Goal: Task Accomplishment & Management: Manage account settings

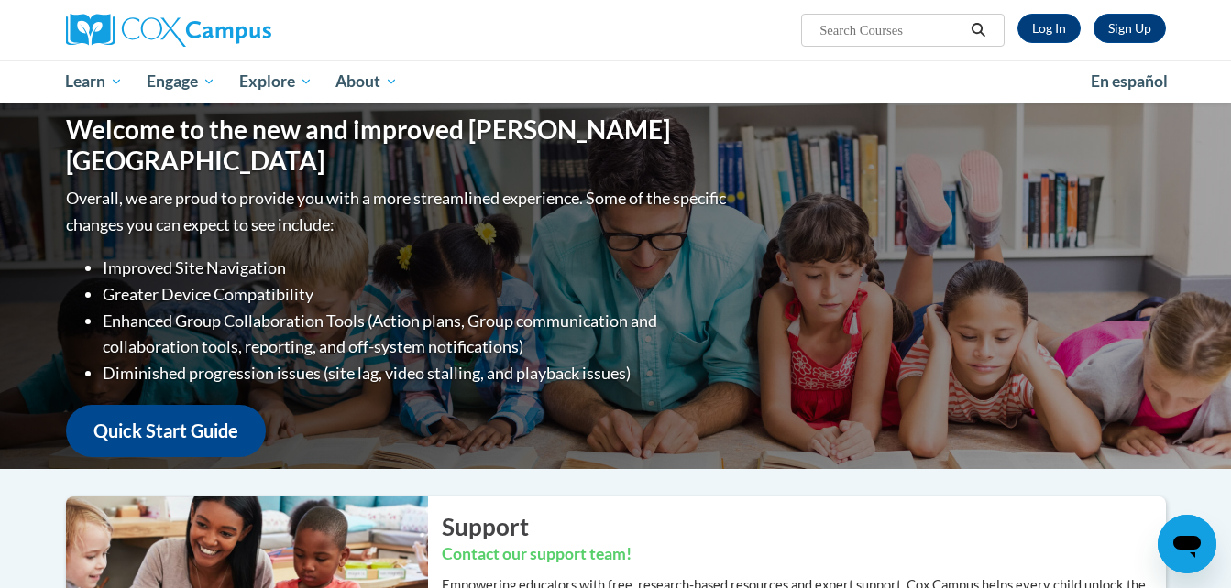
scroll to position [86, 0]
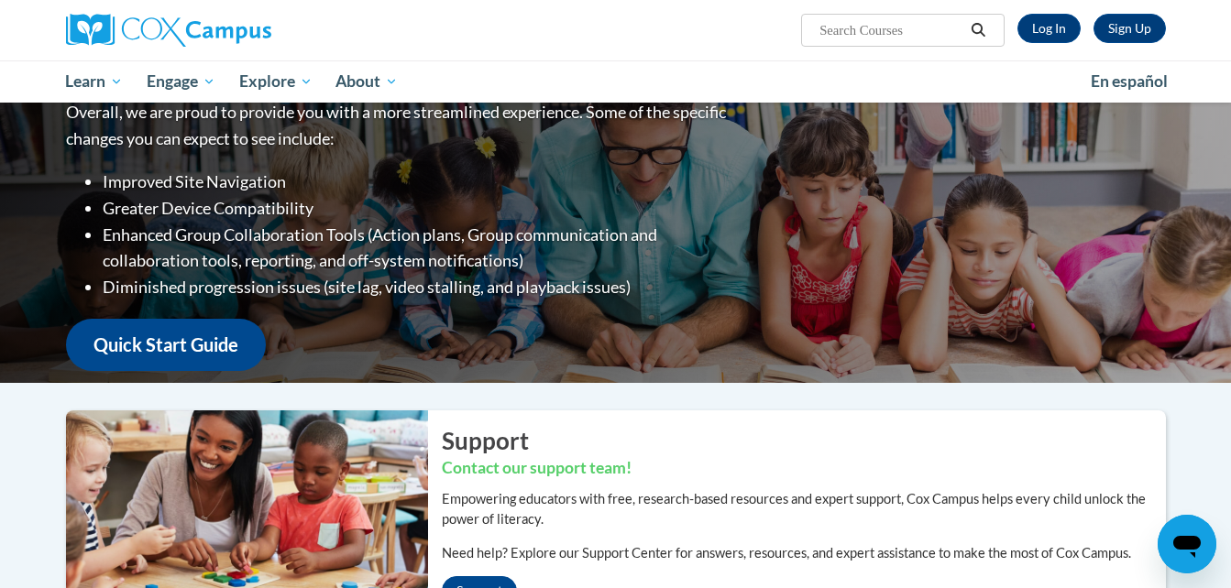
click at [1040, 43] on div "Sign Up Log In Search Search..." at bounding box center [804, 23] width 752 height 47
click at [1043, 34] on link "Log In" at bounding box center [1048, 28] width 63 height 29
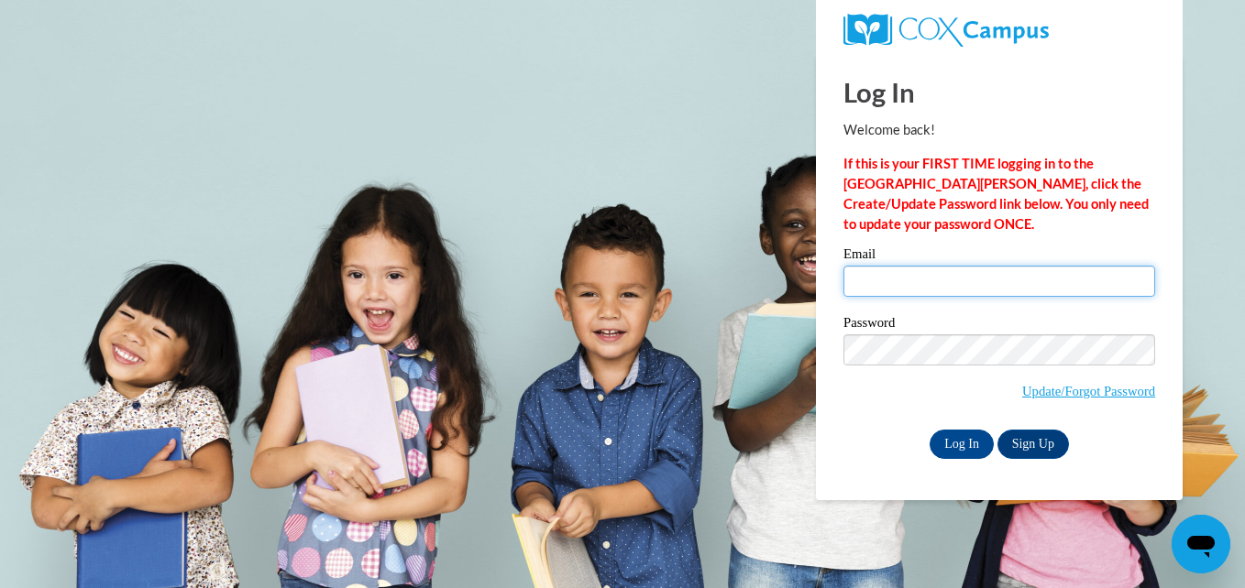
type input "[PERSON_NAME][EMAIL_ADDRESS][PERSON_NAME][DOMAIN_NAME]"
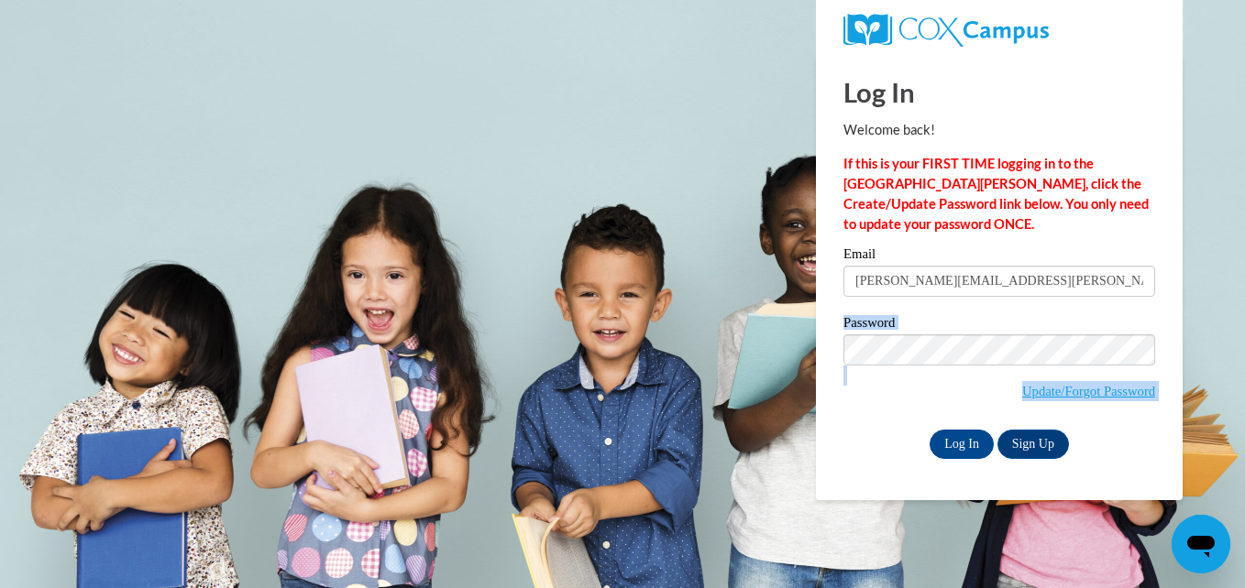
drag, startPoint x: 720, startPoint y: 384, endPoint x: 890, endPoint y: 469, distance: 189.8
click at [890, 469] on body "Log In Welcome back! If this is your FIRST TIME logging in to the [GEOGRAPHIC_D…" at bounding box center [622, 294] width 1245 height 588
click at [890, 469] on div "Log In Welcome back! If this is your FIRST TIME logging in to the [GEOGRAPHIC_D…" at bounding box center [999, 277] width 394 height 445
click at [947, 444] on input "Log In" at bounding box center [961, 444] width 64 height 29
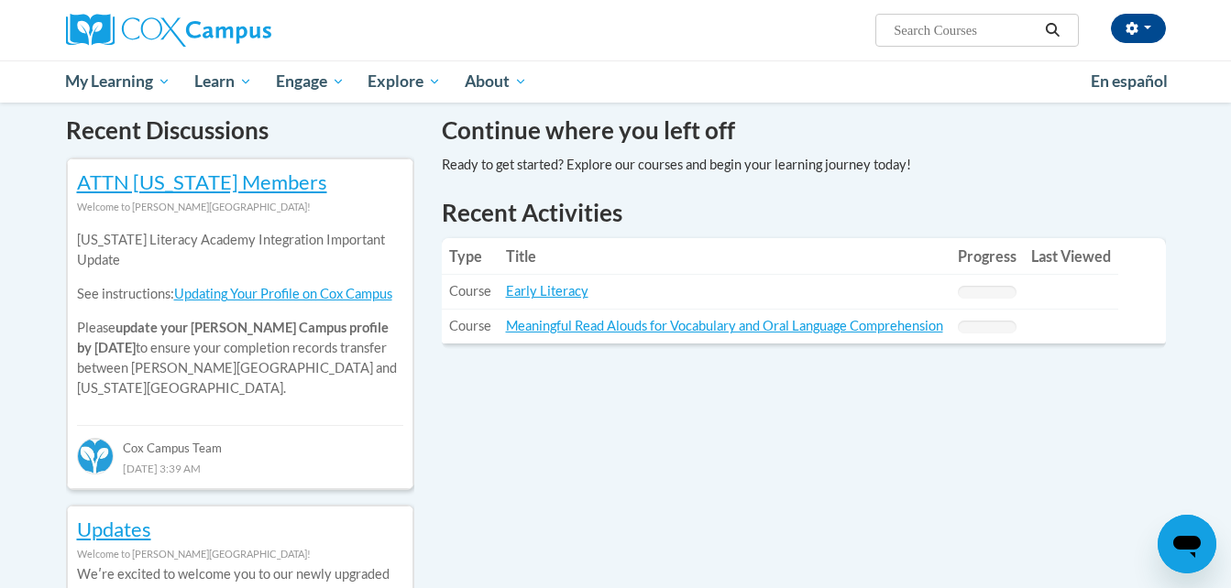
scroll to position [615, 0]
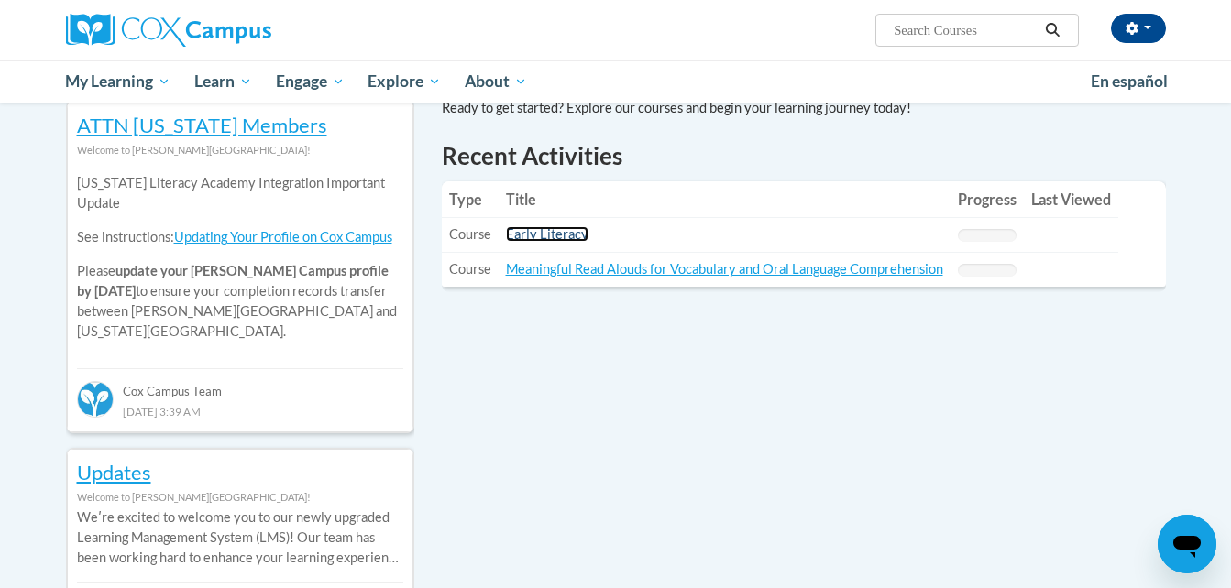
click at [555, 233] on link "Early Literacy" at bounding box center [547, 234] width 82 height 16
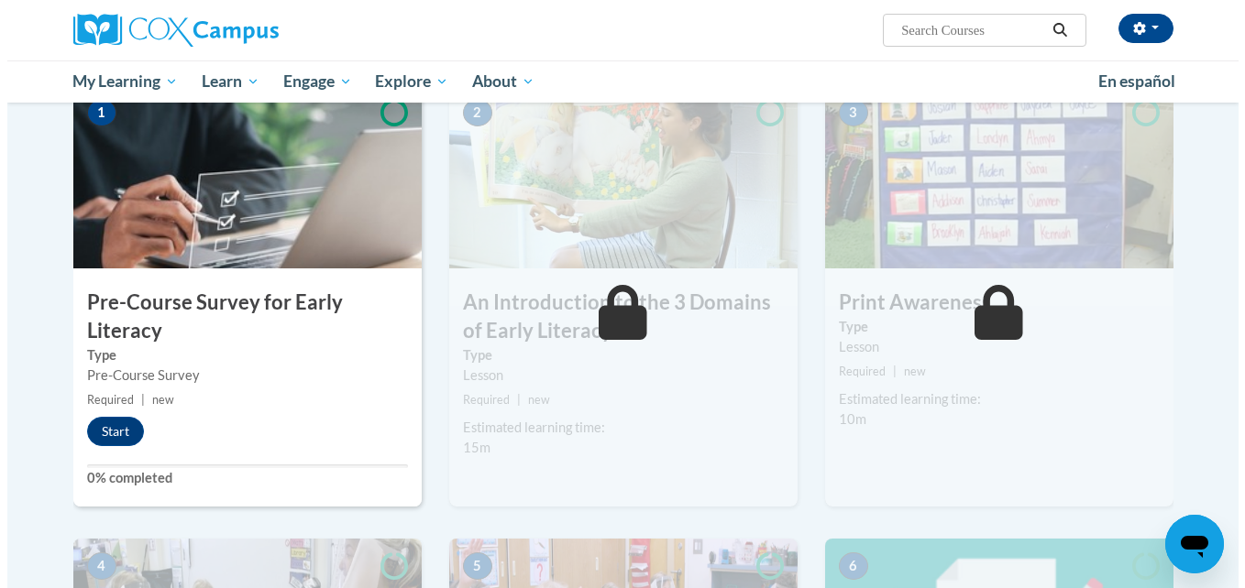
scroll to position [401, 0]
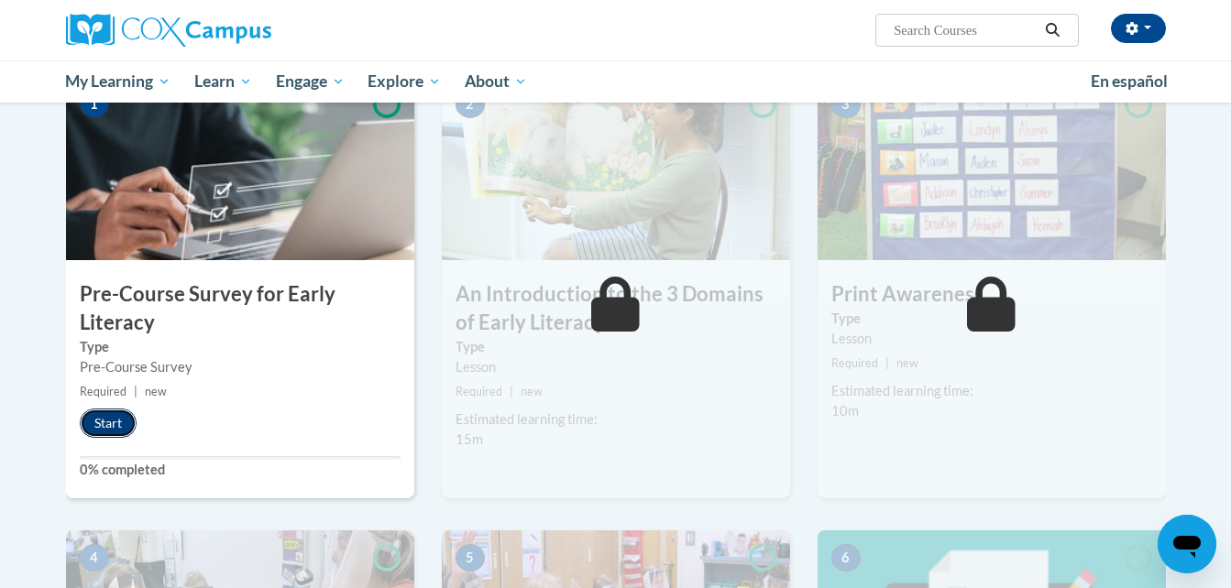
click at [110, 429] on button "Start" at bounding box center [108, 423] width 57 height 29
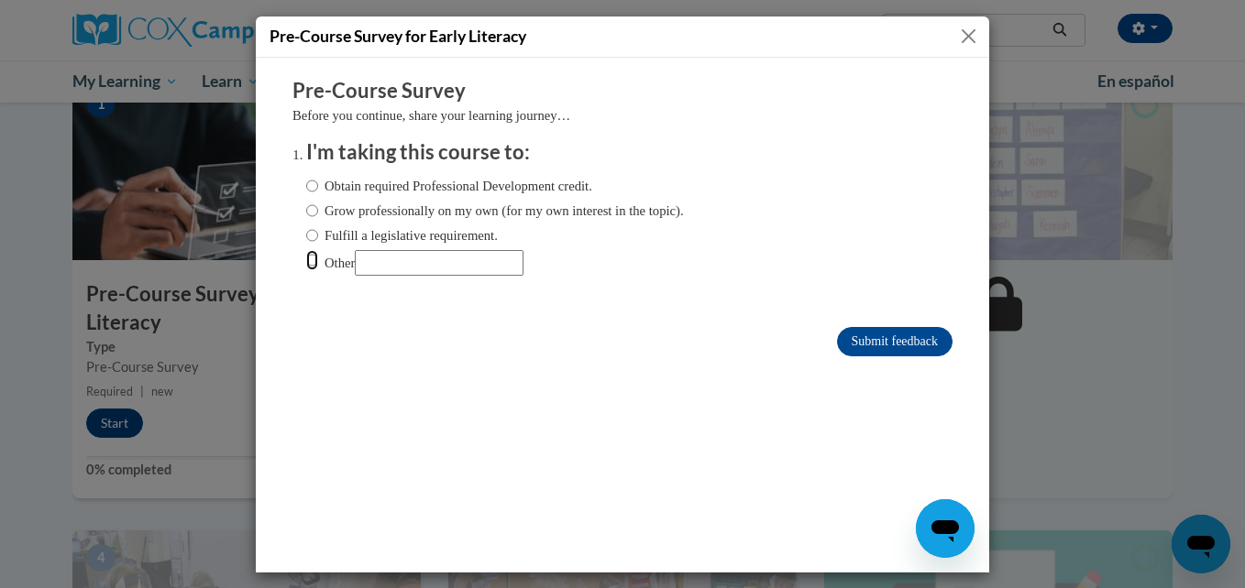
click at [306, 262] on input "Other" at bounding box center [312, 259] width 12 height 20
radio input "true"
click at [885, 340] on input "Submit feedback" at bounding box center [894, 340] width 115 height 29
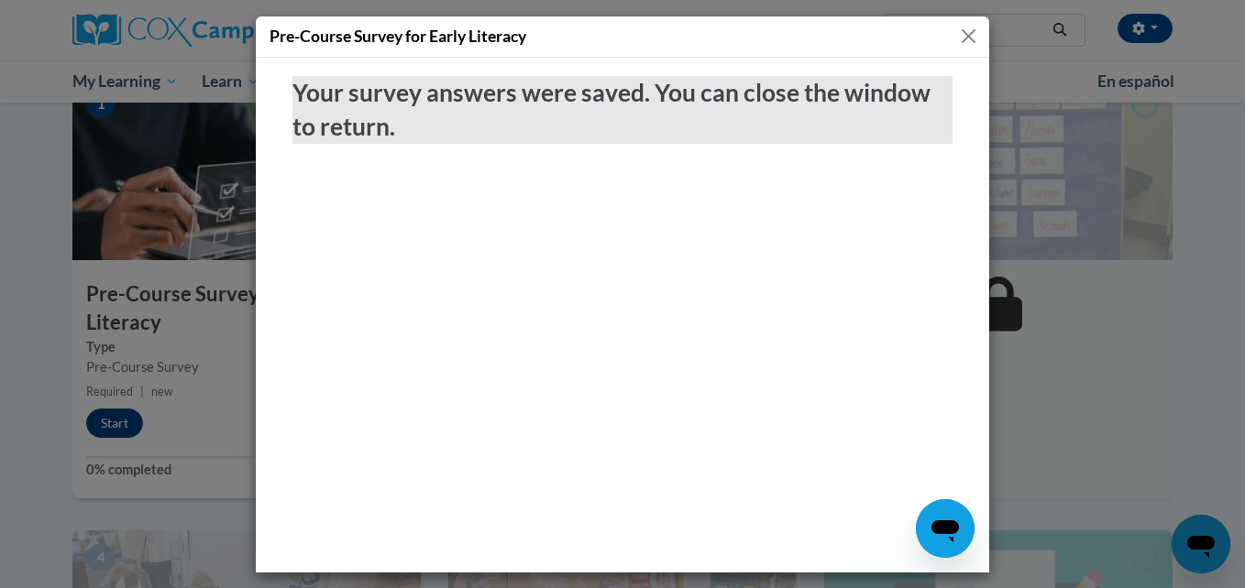
click at [964, 45] on button "Close" at bounding box center [968, 36] width 23 height 23
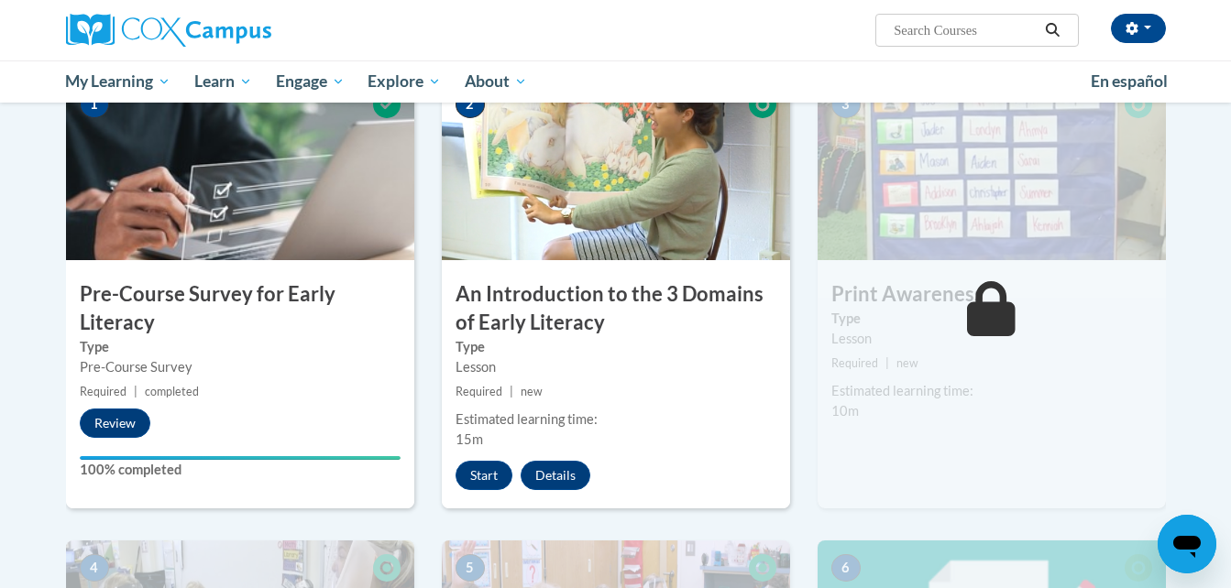
click at [792, 343] on div "2 An Introduction to the 3 Domains of Early Literacy Type Lesson Required | new…" at bounding box center [616, 309] width 376 height 464
click at [487, 478] on button "Start" at bounding box center [484, 475] width 57 height 29
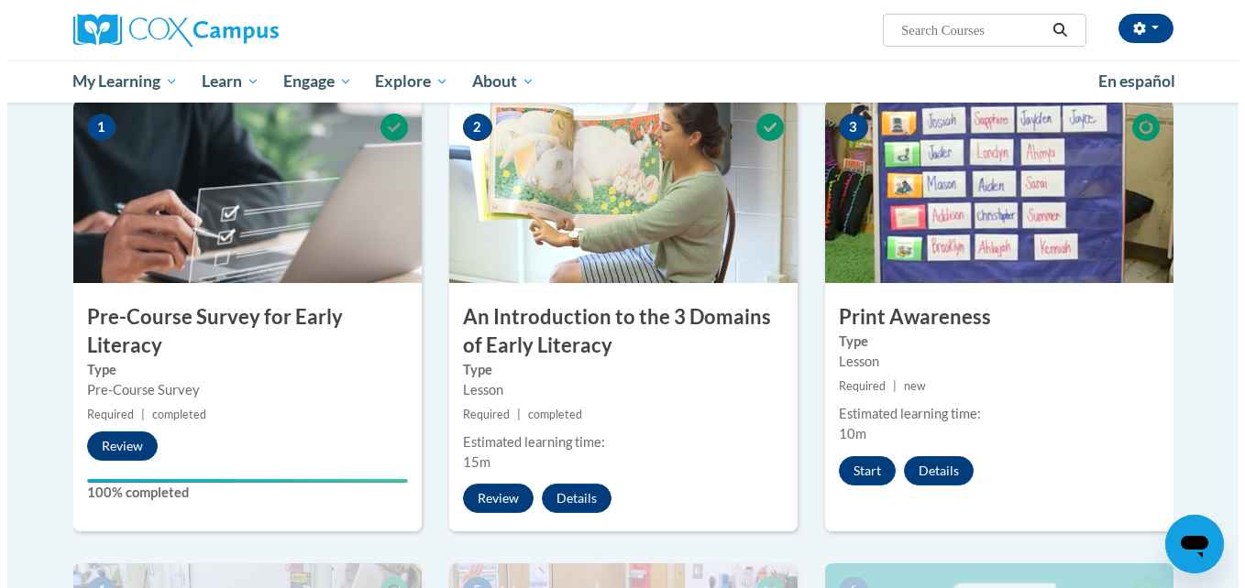
scroll to position [378, 0]
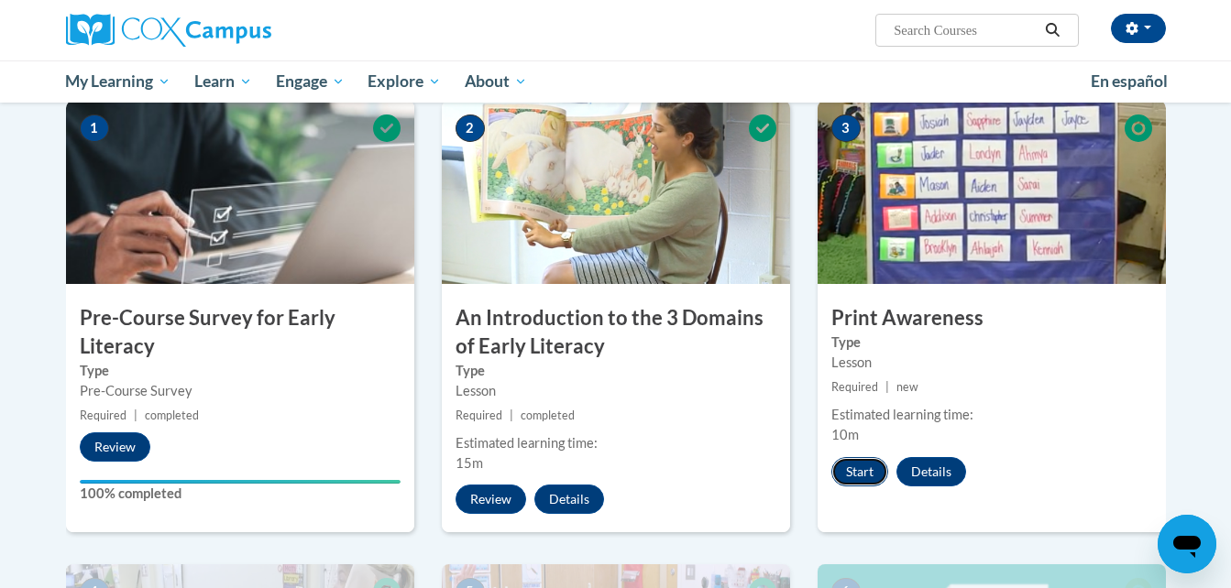
click at [856, 476] on button "Start" at bounding box center [859, 471] width 57 height 29
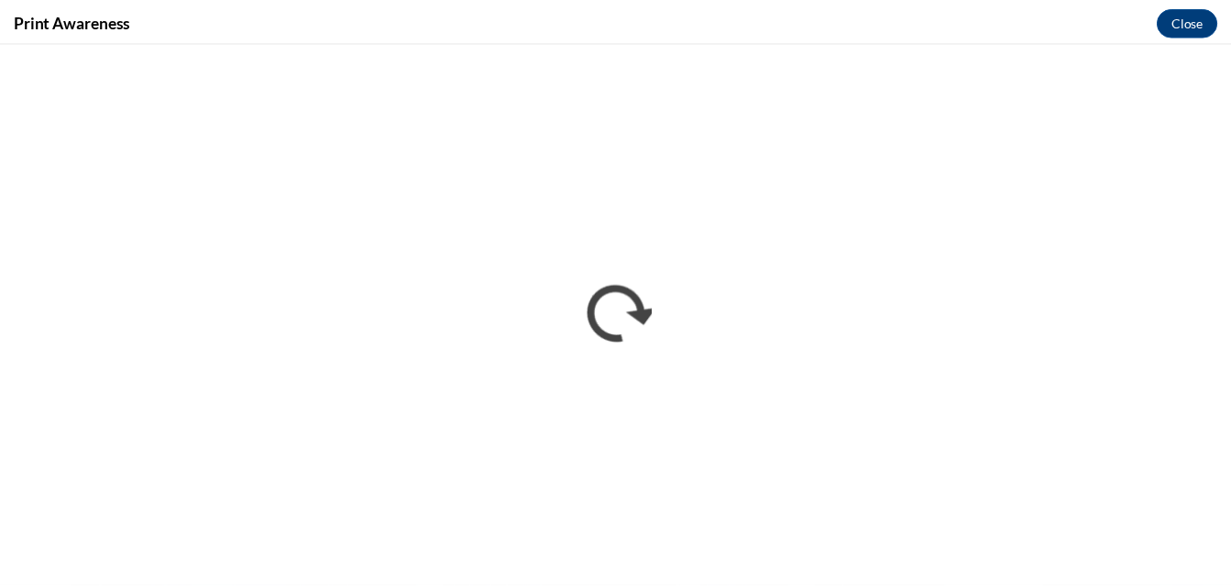
scroll to position [0, 0]
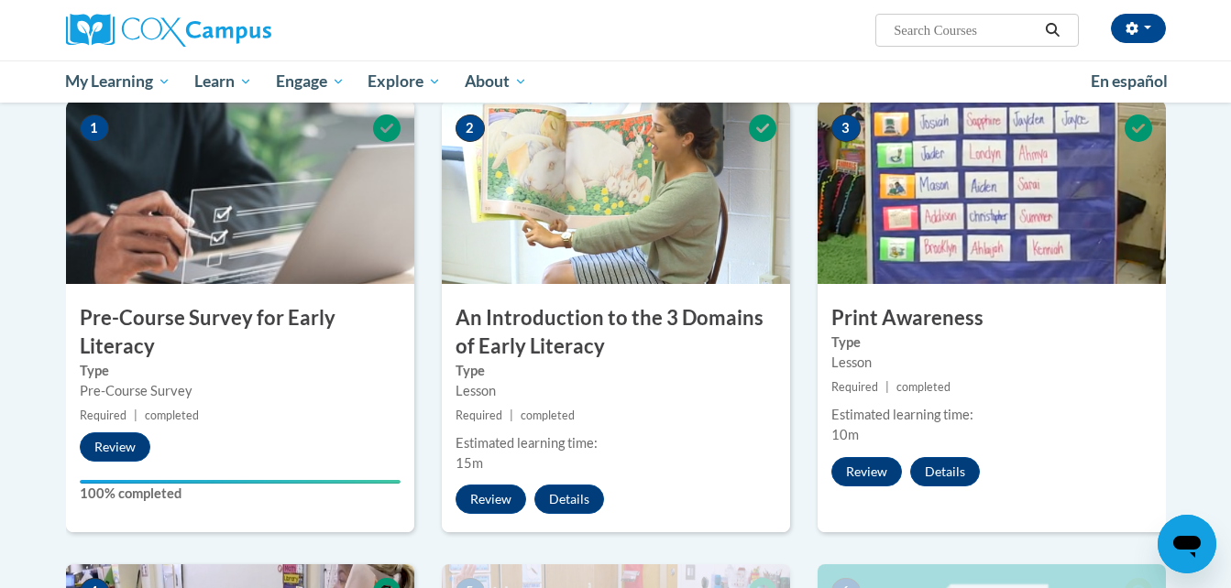
click at [766, 533] on div "2 An Introduction to the 3 Domains of Early Literacy Type Lesson Required | com…" at bounding box center [616, 317] width 348 height 432
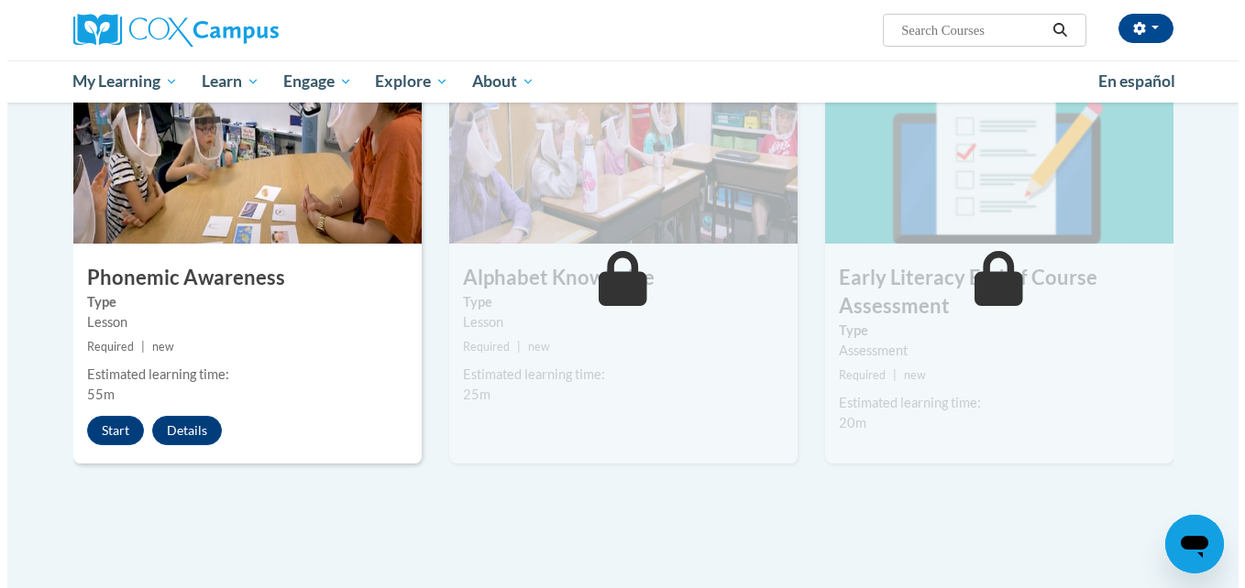
scroll to position [897, 0]
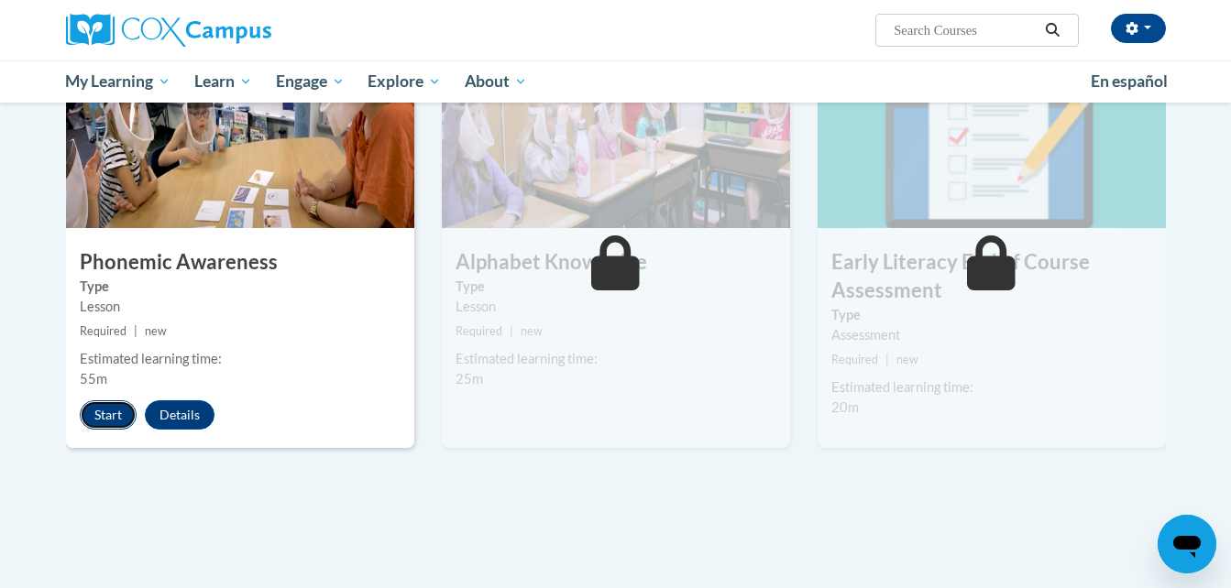
click at [115, 413] on button "Start" at bounding box center [108, 415] width 57 height 29
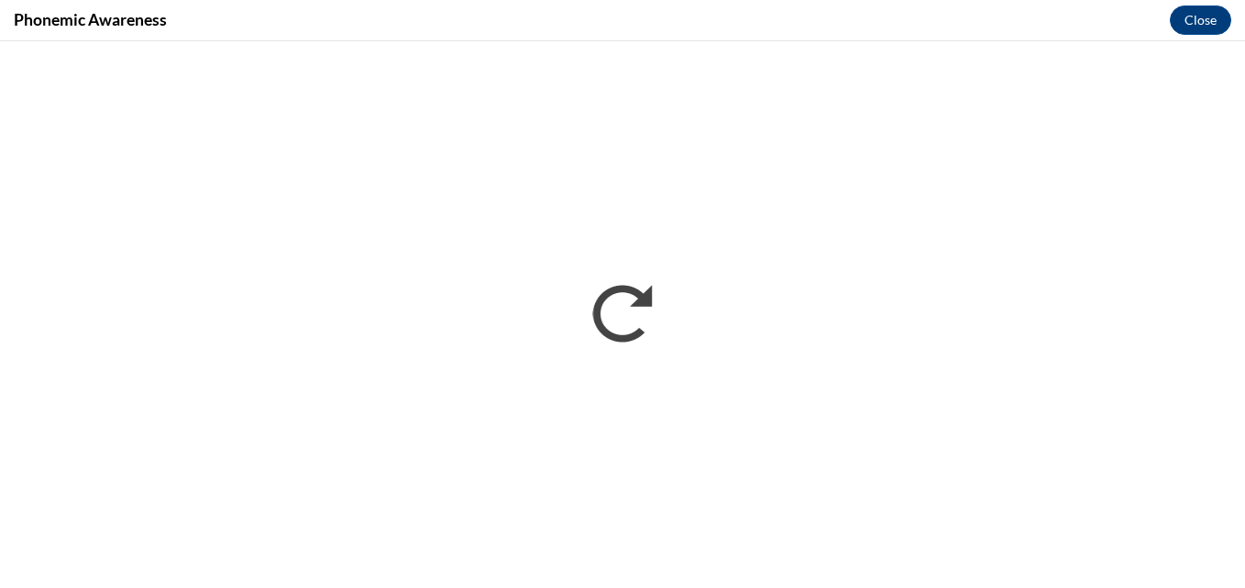
scroll to position [0, 0]
